Goal: Information Seeking & Learning: Find specific fact

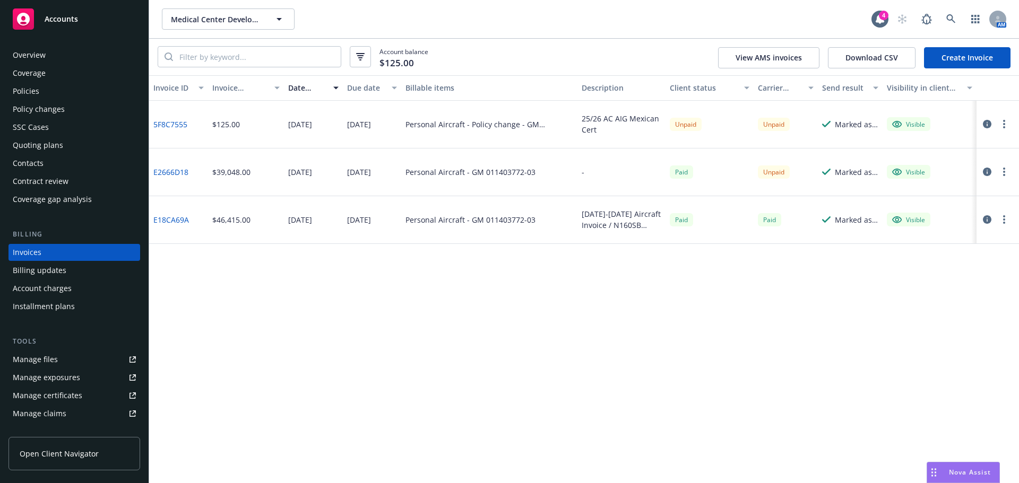
click at [61, 133] on div "SSC Cases" at bounding box center [74, 127] width 123 height 17
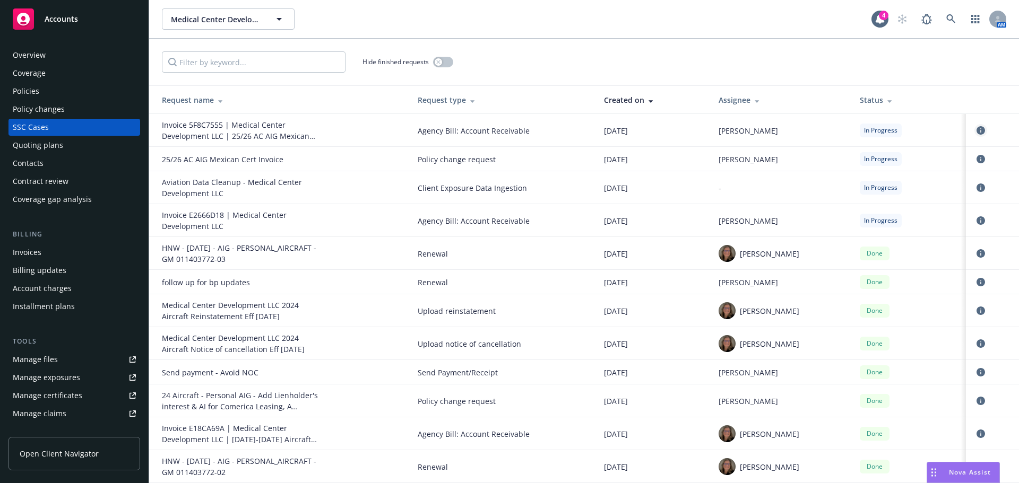
click at [977, 130] on icon "circleInformation" at bounding box center [981, 130] width 8 height 8
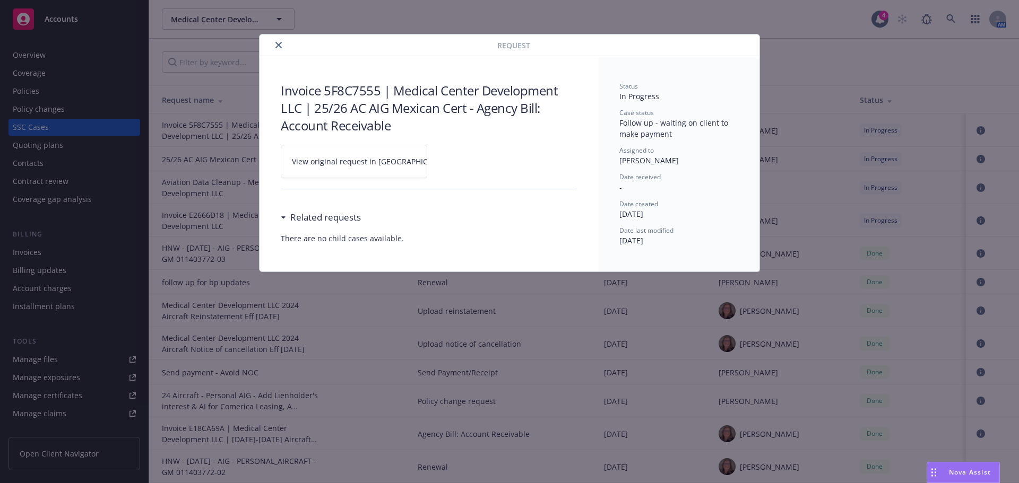
click at [274, 44] on button "close" at bounding box center [278, 45] width 13 height 13
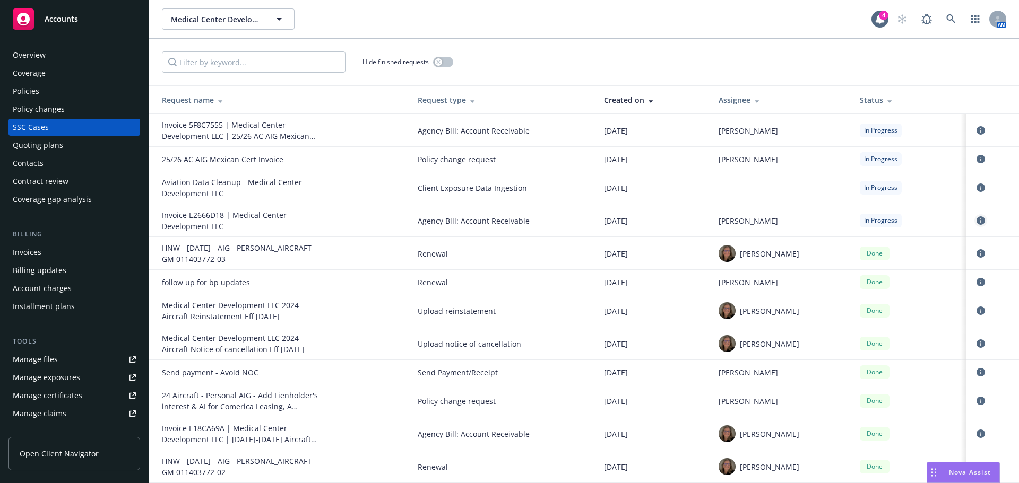
click at [979, 219] on link "circleInformation" at bounding box center [980, 220] width 13 height 13
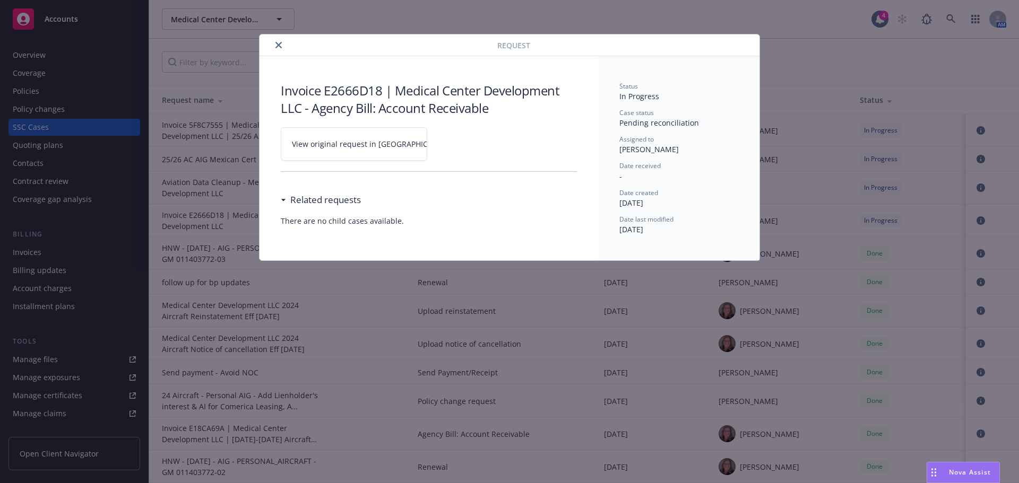
click at [352, 139] on span "View original request in SSC" at bounding box center [372, 144] width 161 height 11
click at [278, 44] on icon "close" at bounding box center [278, 45] width 6 height 6
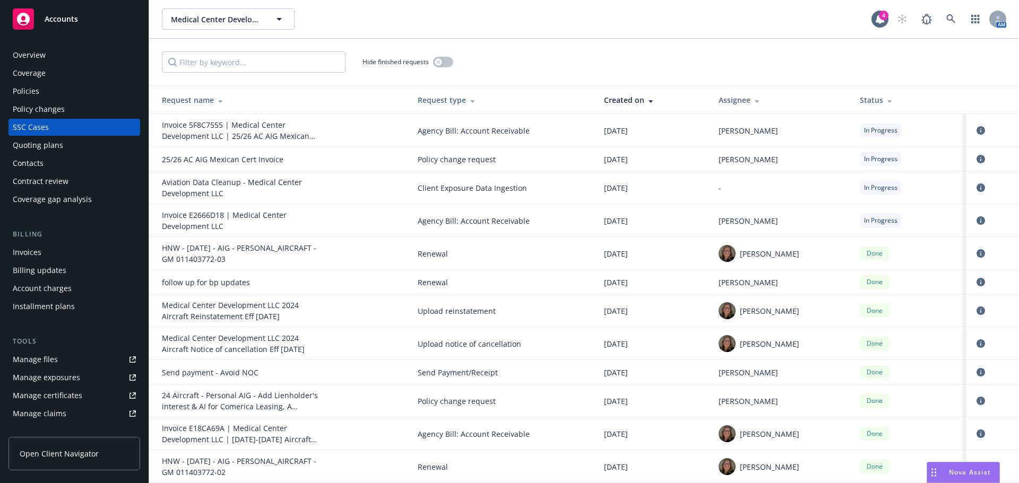
click at [40, 251] on div "Invoices" at bounding box center [27, 252] width 29 height 17
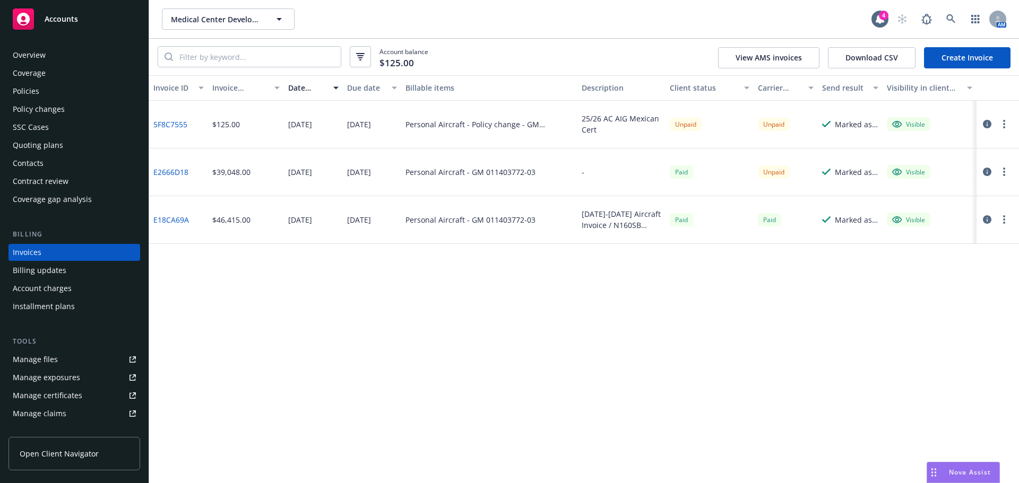
click at [357, 317] on div "Invoice ID Invoice amount Date issued Due date Billable items Description Clien…" at bounding box center [584, 279] width 870 height 408
click at [75, 51] on div "Overview" at bounding box center [74, 55] width 123 height 17
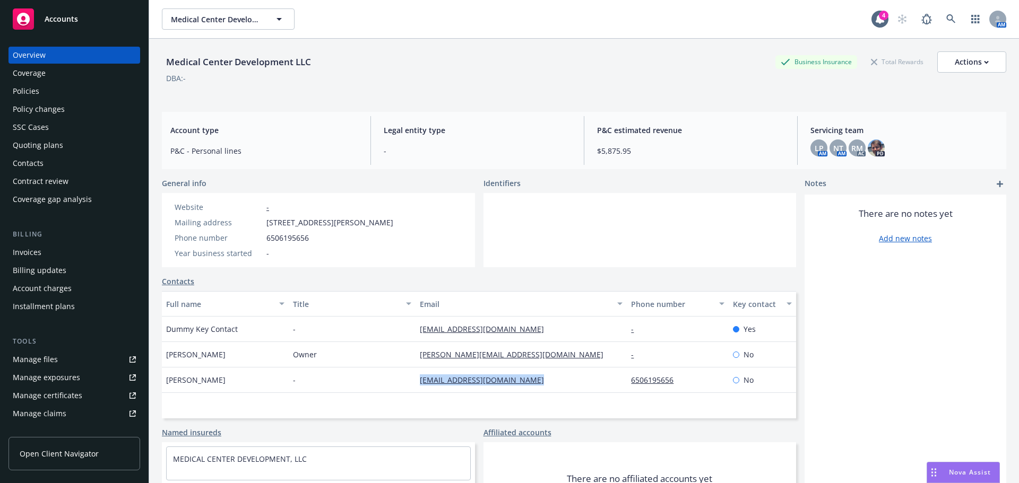
drag, startPoint x: 412, startPoint y: 386, endPoint x: 556, endPoint y: 403, distance: 145.4
click at [556, 393] on div "Chris Purkey - purkeychristopher2@gmail.com 6506195656 No" at bounding box center [479, 380] width 634 height 25
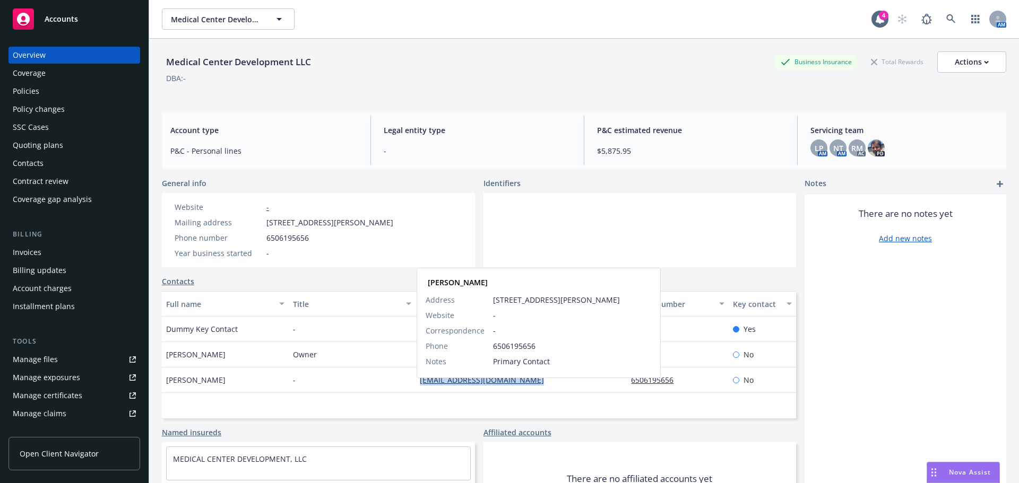
copy div "purkeychristopher2@gmail.com"
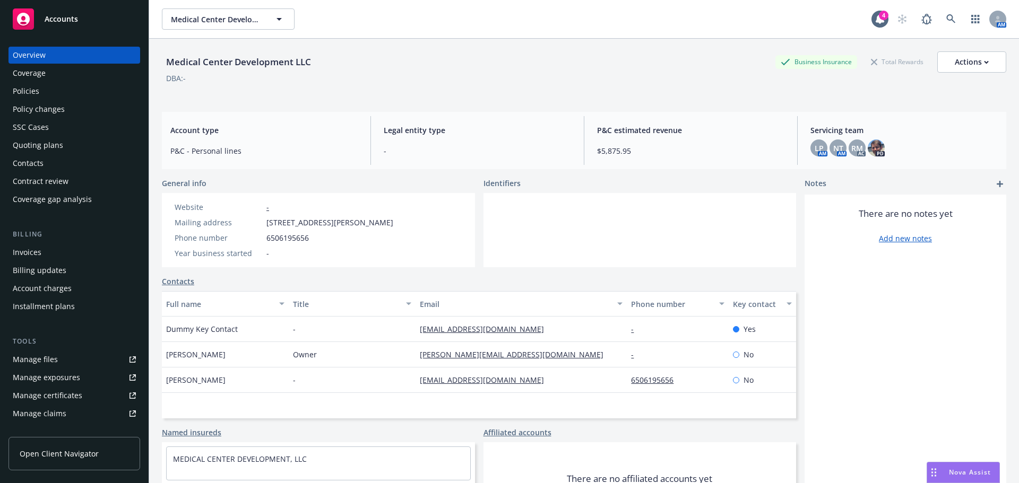
click at [391, 359] on div "Owner" at bounding box center [352, 354] width 127 height 25
drag, startPoint x: 388, startPoint y: 365, endPoint x: 569, endPoint y: 369, distance: 181.0
click at [569, 368] on div "Mr. John Mazoros Owner john@fremontsurgerycenter.com - No" at bounding box center [479, 354] width 634 height 25
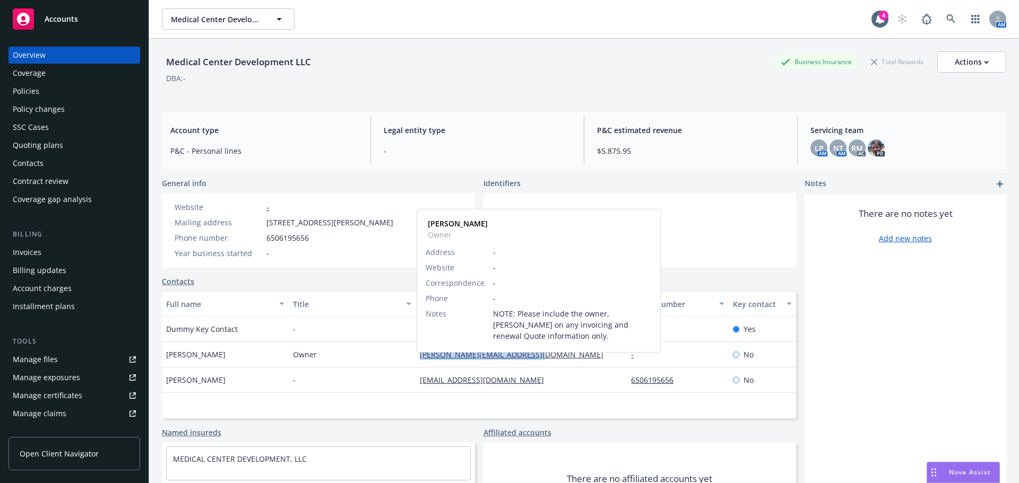
copy div "john@fremontsurgerycenter.com"
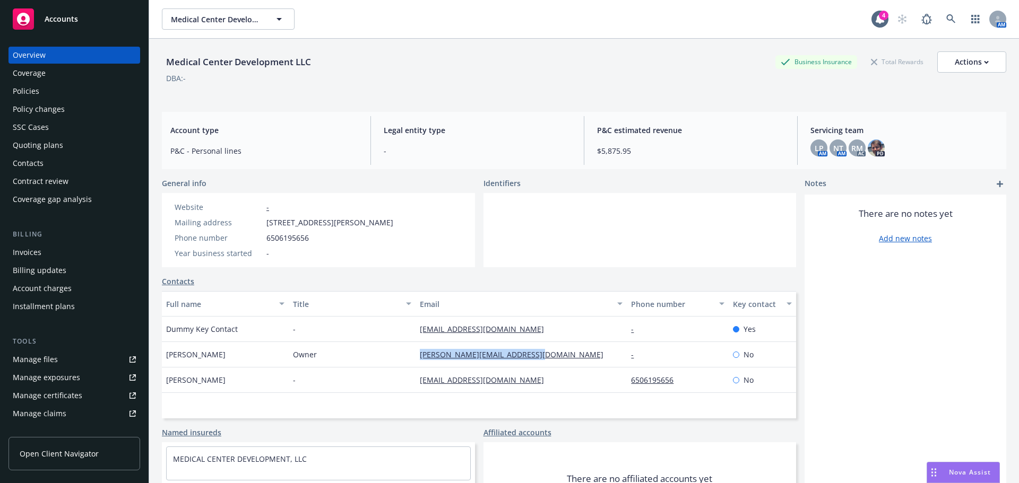
click at [63, 249] on div "Invoices" at bounding box center [74, 252] width 123 height 17
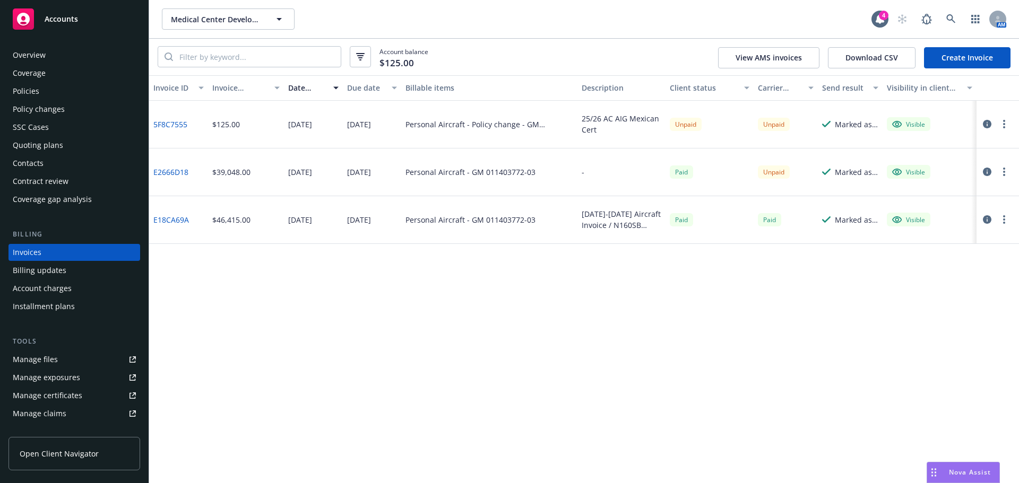
click at [42, 365] on div "Manage files" at bounding box center [35, 359] width 45 height 17
click at [944, 15] on link at bounding box center [950, 18] width 21 height 21
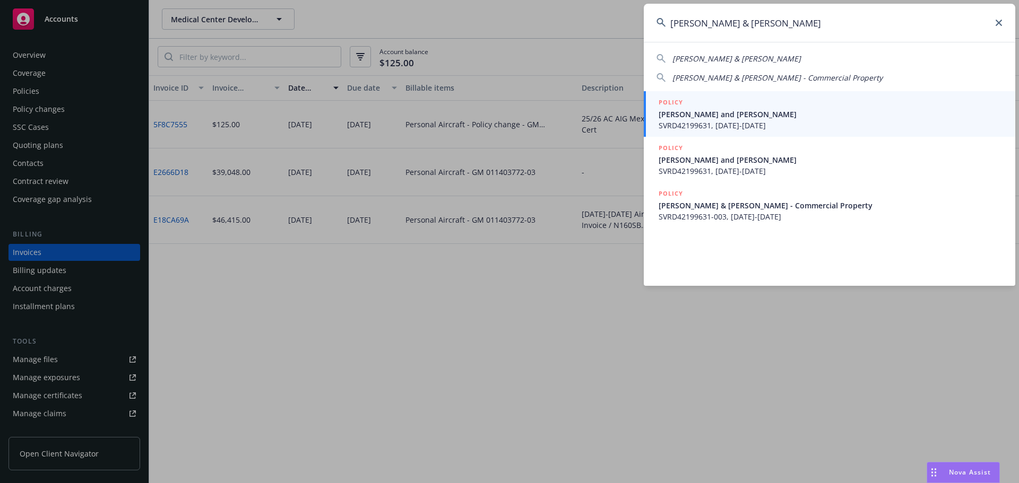
type input "rick & pam"
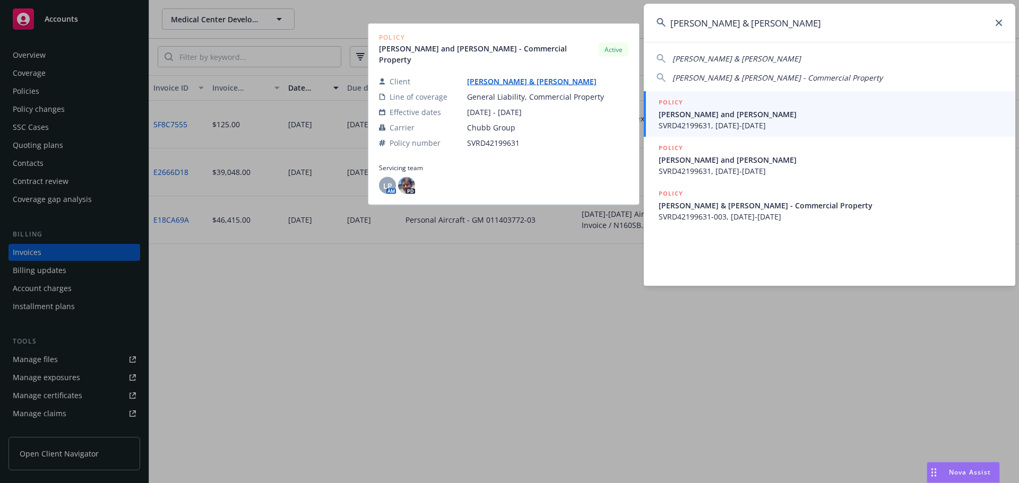
click at [685, 124] on span "SVRD42199631, 08/30/2024-08/30/2025" at bounding box center [831, 125] width 344 height 11
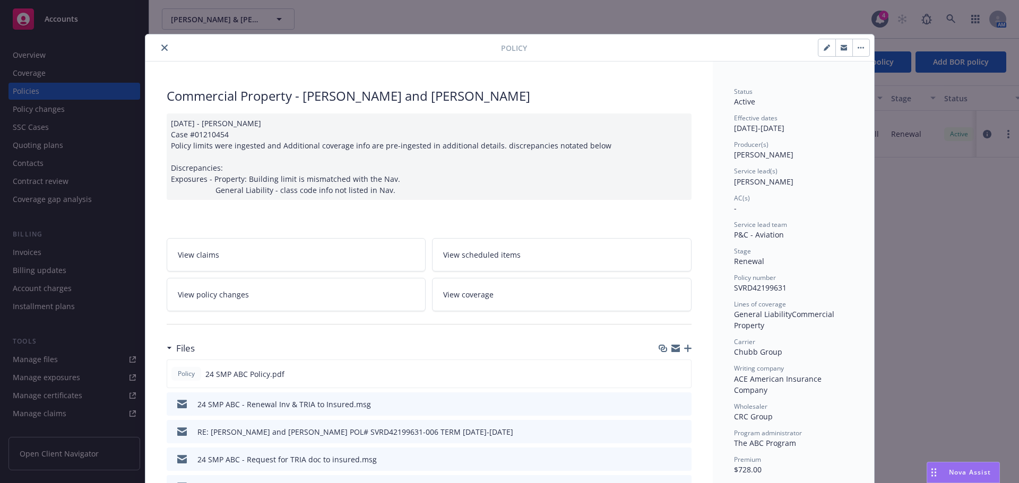
click at [162, 47] on icon "close" at bounding box center [164, 48] width 6 height 6
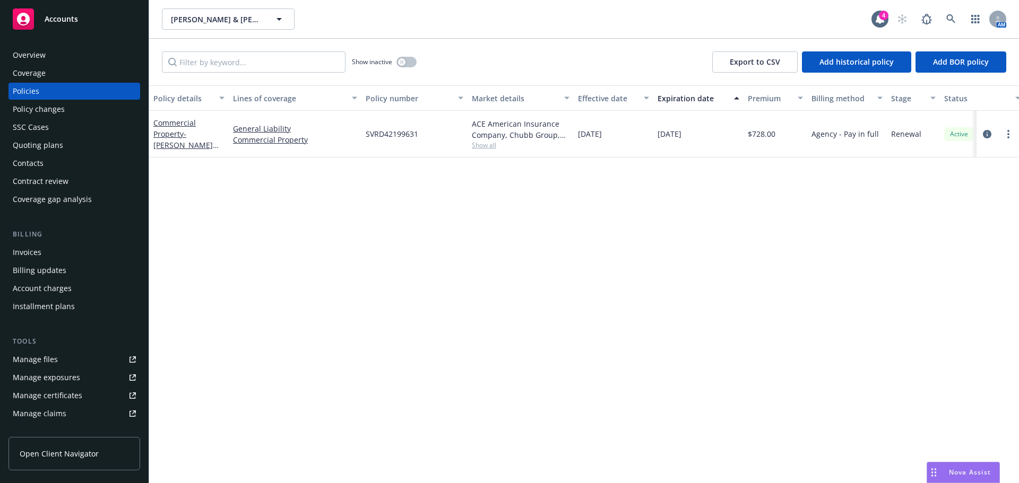
click at [30, 127] on div "SSC Cases" at bounding box center [31, 127] width 36 height 17
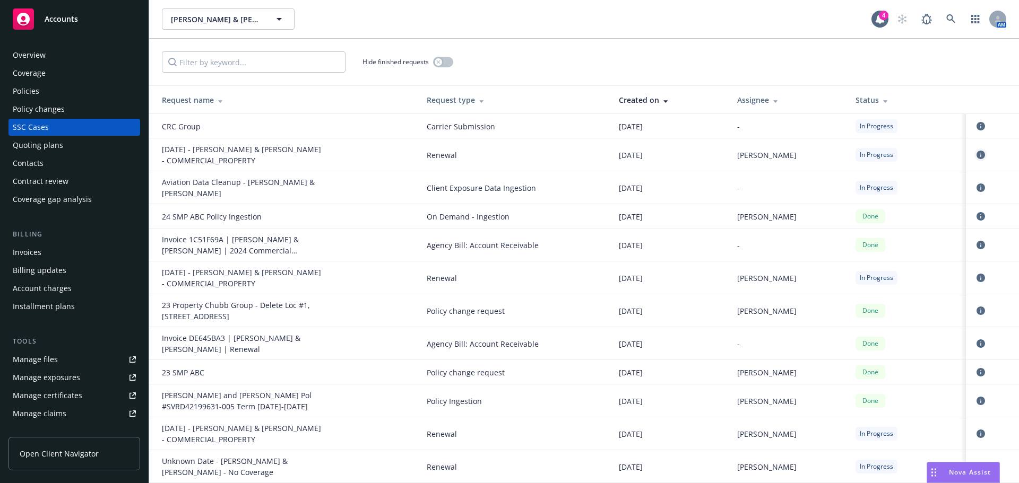
click at [977, 154] on icon "circleInformation" at bounding box center [981, 155] width 8 height 8
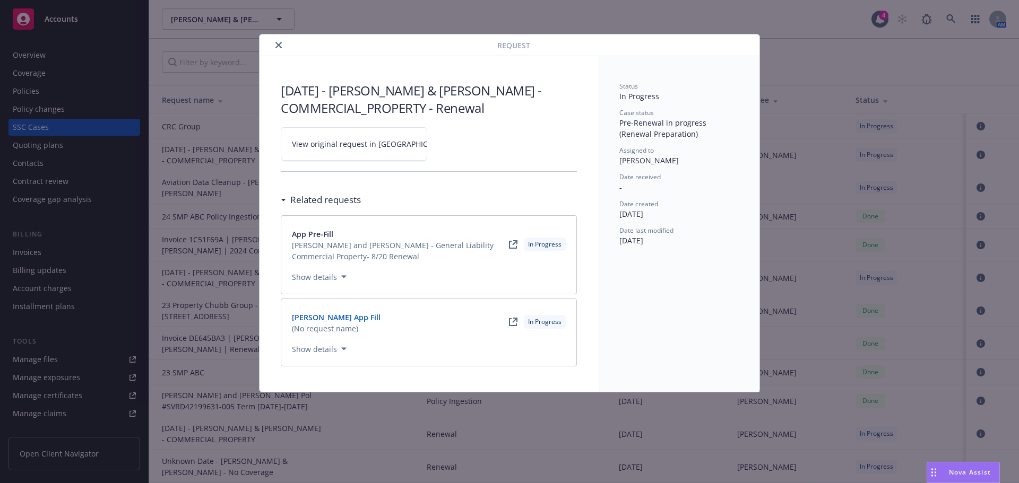
click at [324, 322] on link "ACORD App Fill" at bounding box center [340, 317] width 97 height 11
click at [316, 232] on link "App Pre-Fill" at bounding box center [400, 234] width 217 height 11
click at [316, 235] on link "App Pre-Fill" at bounding box center [400, 234] width 217 height 11
click at [336, 150] on link "View original request in SSC" at bounding box center [354, 143] width 146 height 33
